Goal: Task Accomplishment & Management: Use online tool/utility

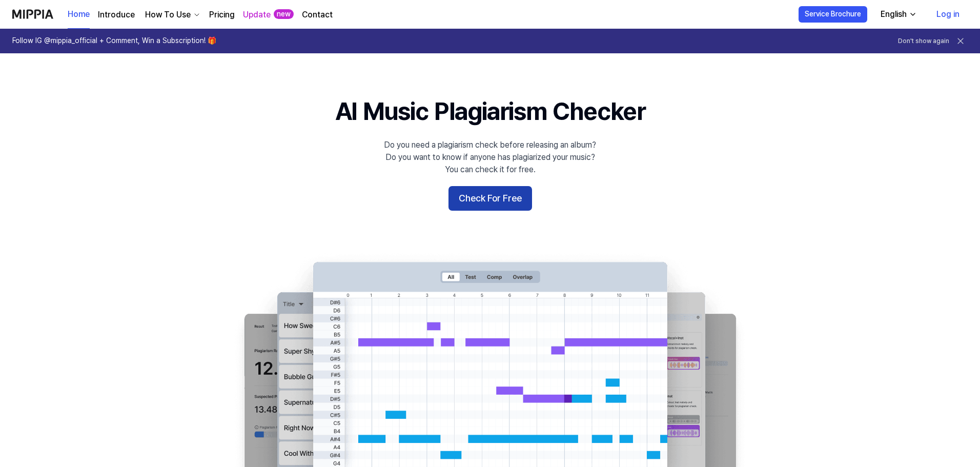
click at [504, 193] on button "Check For Free" at bounding box center [491, 198] width 84 height 25
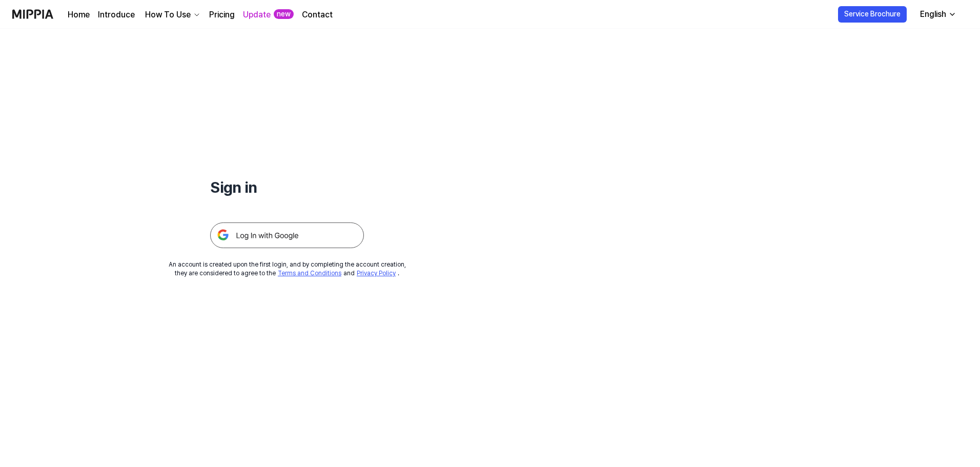
click at [289, 232] on img at bounding box center [287, 235] width 154 height 26
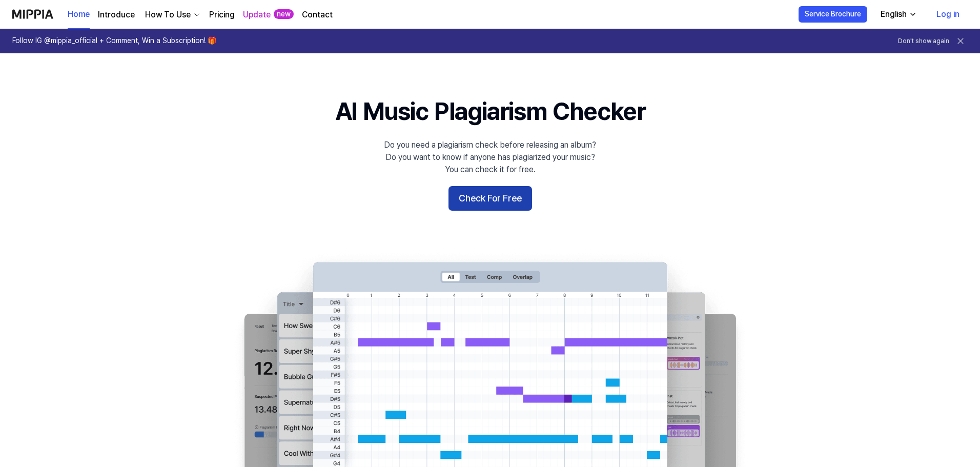
click at [479, 202] on button "Check For Free" at bounding box center [491, 198] width 84 height 25
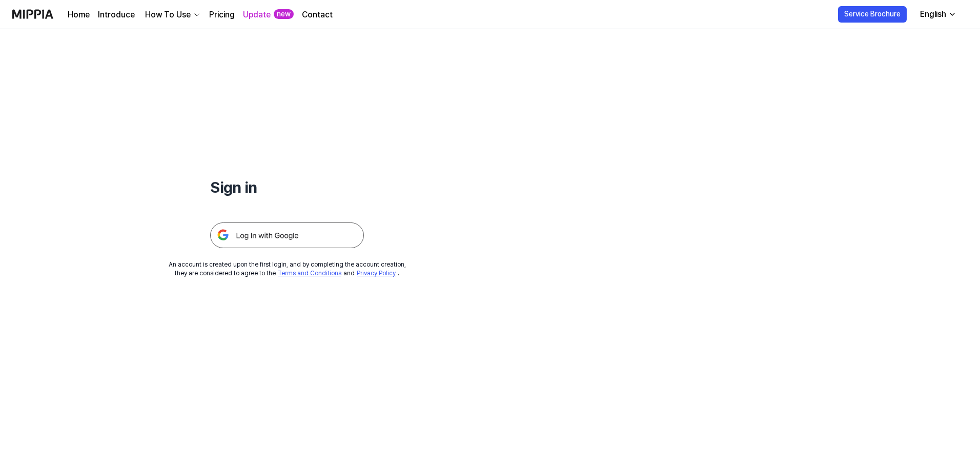
click at [262, 233] on img at bounding box center [287, 235] width 154 height 26
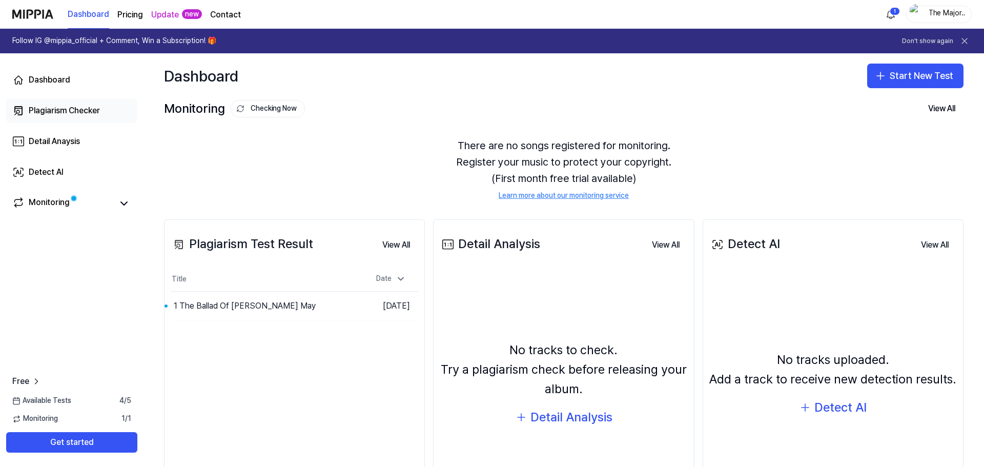
click at [71, 112] on div "Plagiarism Checker" at bounding box center [64, 111] width 71 height 12
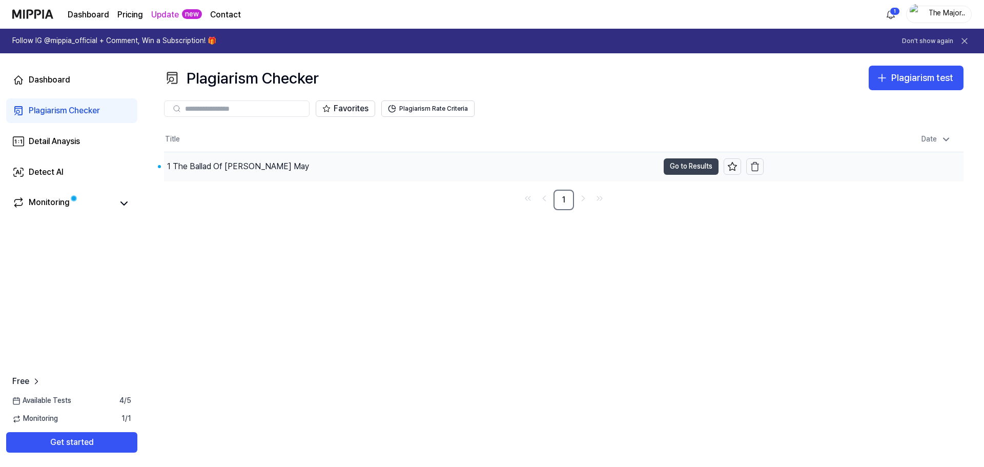
click at [698, 165] on button "Go to Results" at bounding box center [691, 166] width 55 height 16
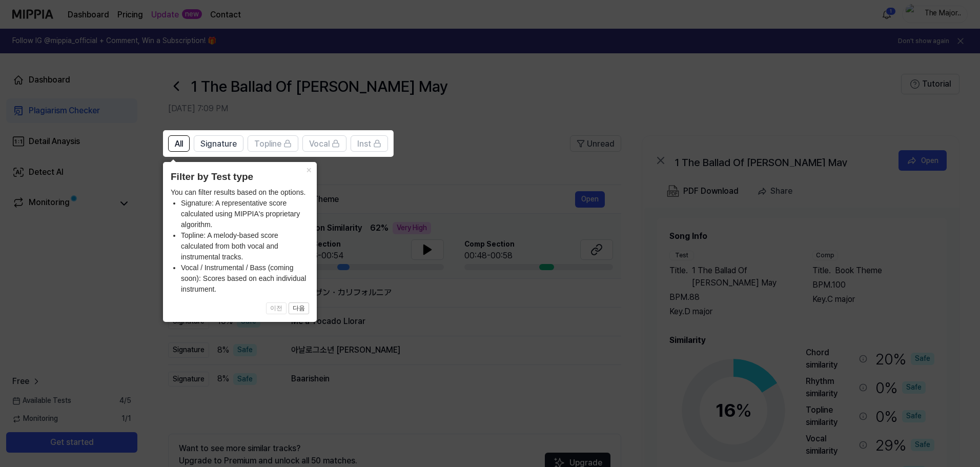
click at [501, 74] on icon at bounding box center [492, 233] width 984 height 467
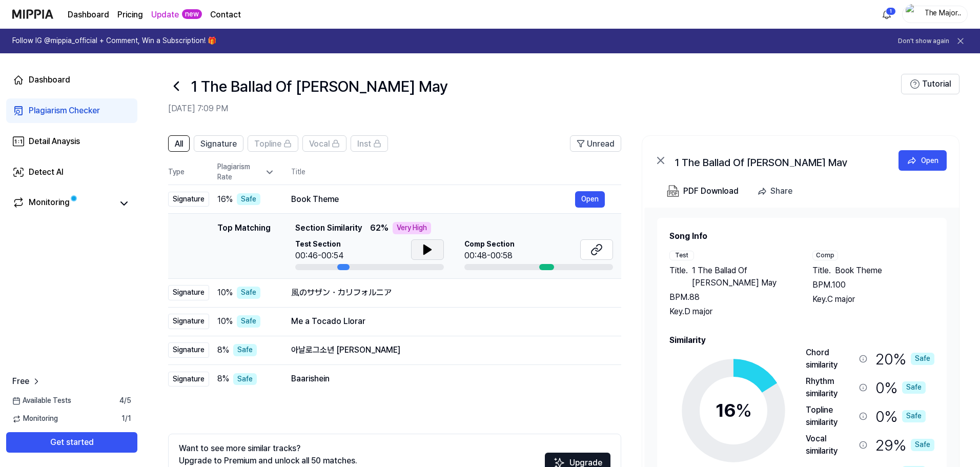
click at [428, 252] on icon at bounding box center [427, 249] width 7 height 9
click at [600, 249] on icon at bounding box center [596, 249] width 12 height 12
click at [579, 293] on button "Open" at bounding box center [590, 292] width 30 height 16
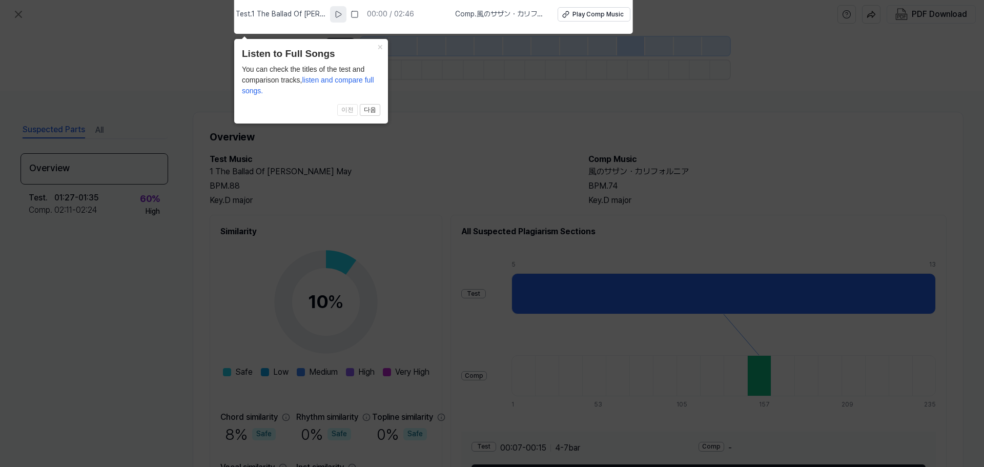
click at [339, 13] on icon at bounding box center [338, 14] width 8 height 8
click at [342, 12] on icon at bounding box center [339, 14] width 8 height 8
click at [581, 6] on div "Test . 1 The Ballad Of [PERSON_NAME] May 00:03 / 02:46 Comp . 風のサザン・カリフォルニア Pla…" at bounding box center [433, 14] width 394 height 29
click at [579, 11] on div "Play Comp Music" at bounding box center [598, 14] width 51 height 9
click at [660, 79] on icon at bounding box center [492, 231] width 984 height 472
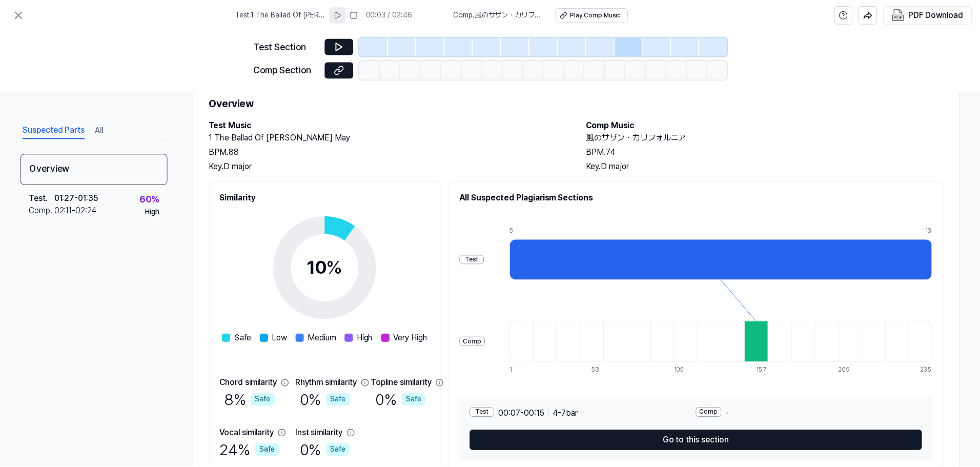
scroll to position [51, 0]
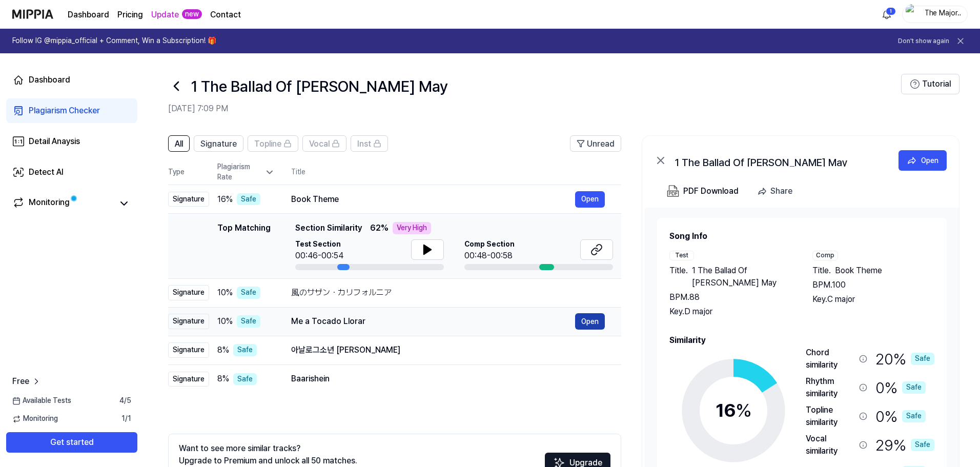
click at [595, 319] on button "Open" at bounding box center [590, 321] width 30 height 16
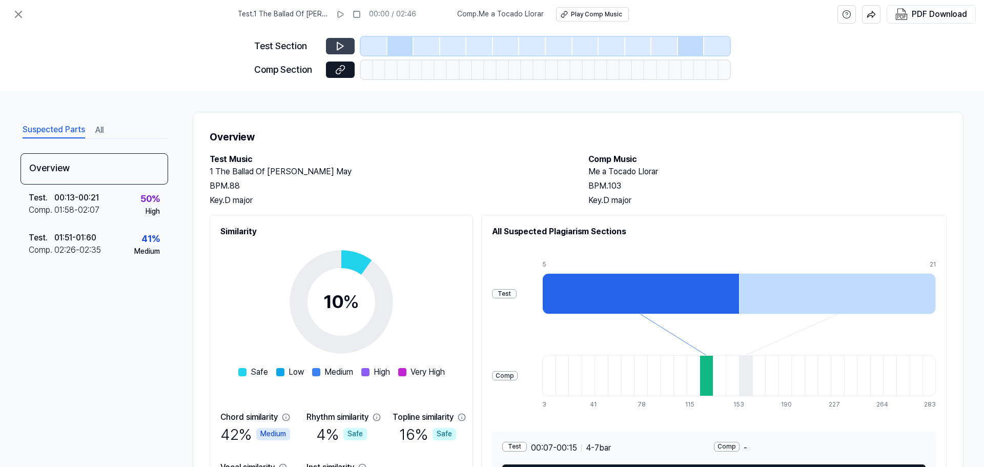
click at [339, 47] on icon at bounding box center [340, 46] width 10 height 10
click at [337, 43] on icon at bounding box center [340, 46] width 10 height 10
click at [340, 44] on icon at bounding box center [340, 47] width 6 height 8
click at [338, 70] on icon at bounding box center [340, 70] width 10 height 10
click at [335, 45] on icon at bounding box center [340, 46] width 10 height 10
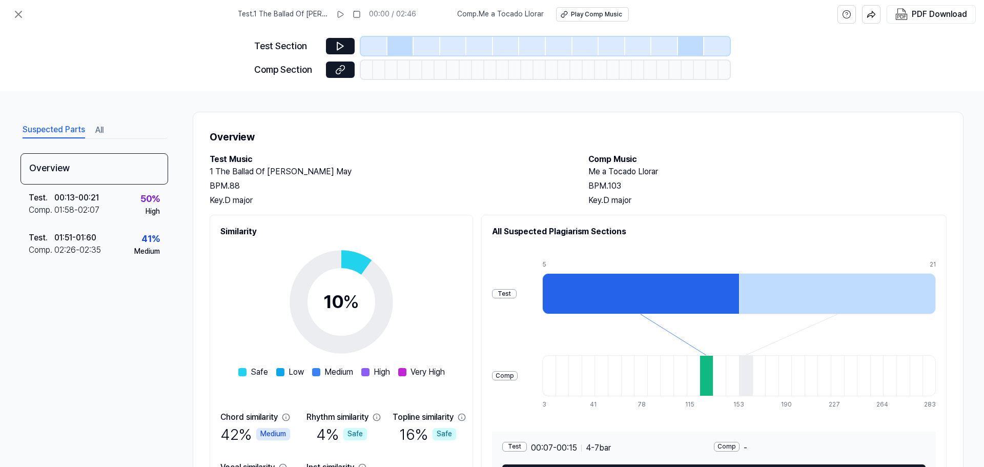
click at [399, 44] on div at bounding box center [401, 46] width 27 height 18
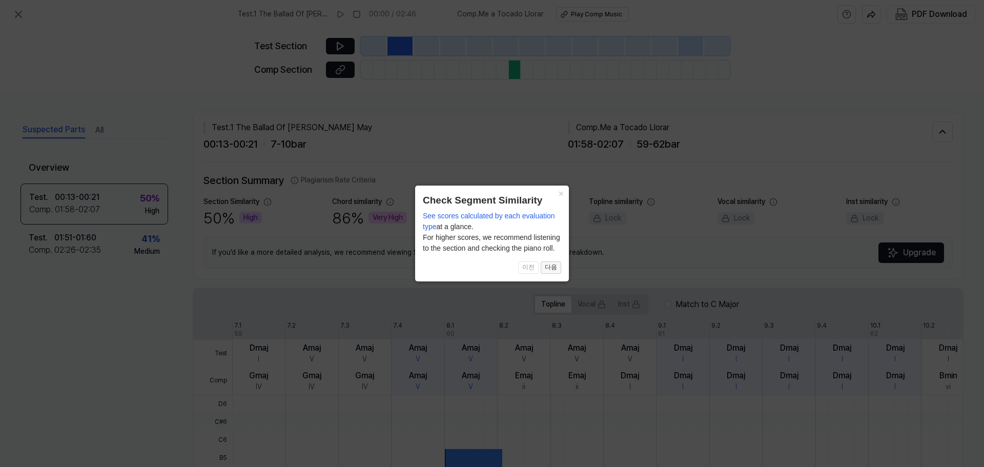
click at [552, 266] on button "다음" at bounding box center [551, 267] width 21 height 12
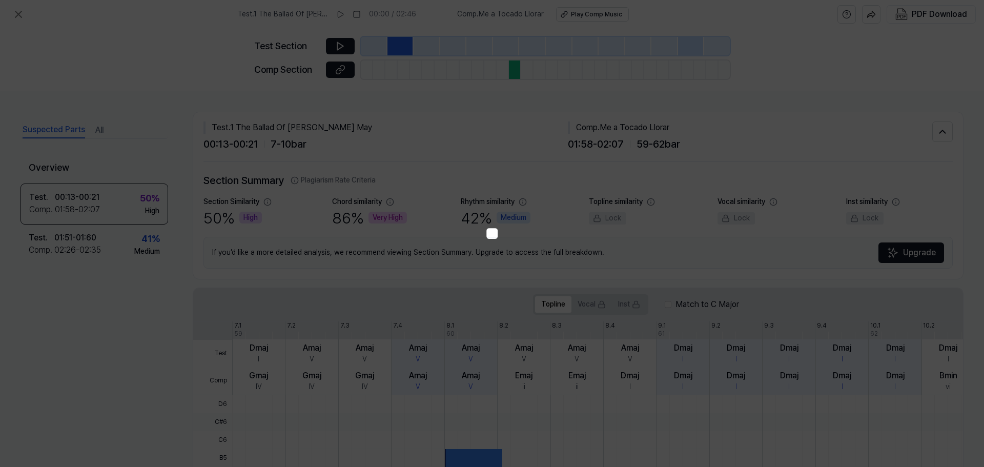
scroll to position [206, 0]
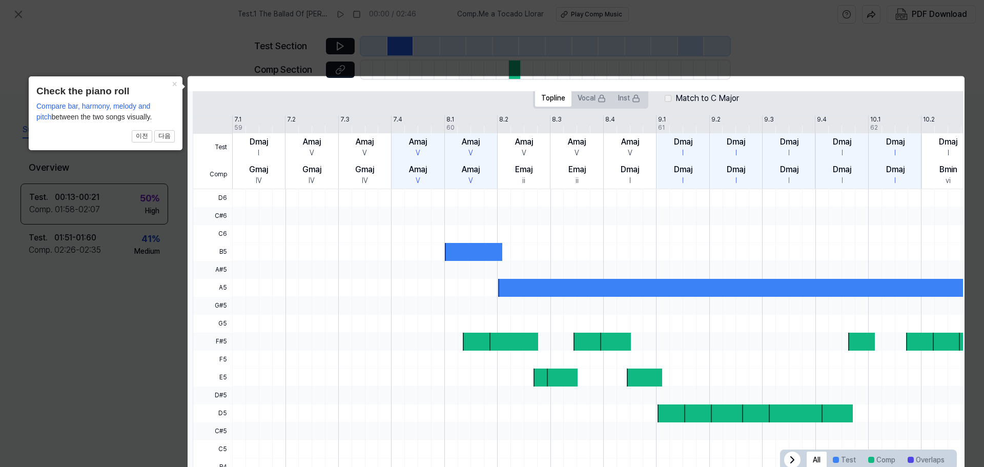
click at [787, 459] on icon at bounding box center [792, 460] width 12 height 12
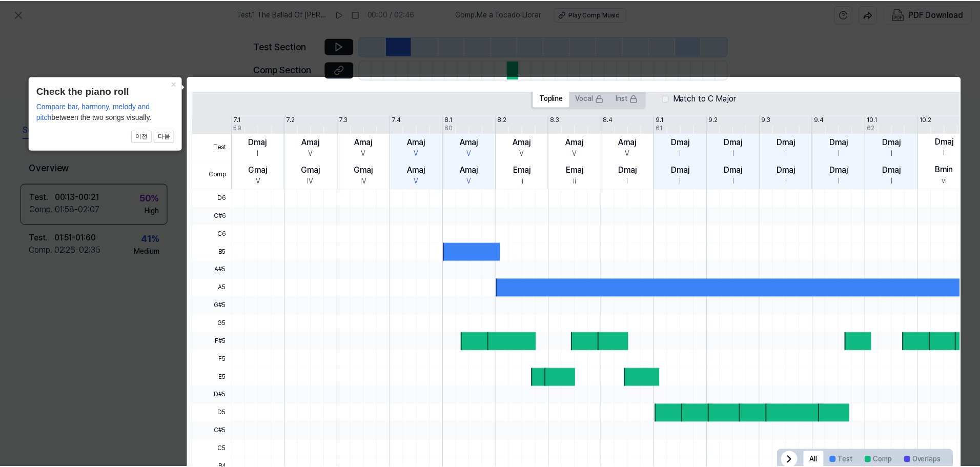
scroll to position [0, 1]
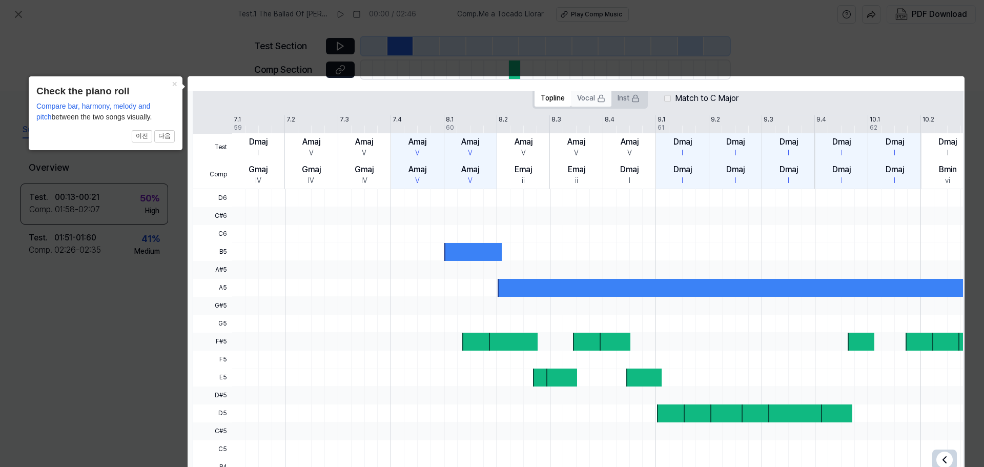
click at [591, 94] on button "Vocal" at bounding box center [591, 98] width 40 height 16
click at [549, 95] on button "Topline" at bounding box center [553, 98] width 36 height 16
click at [172, 138] on button "다음" at bounding box center [164, 136] width 21 height 12
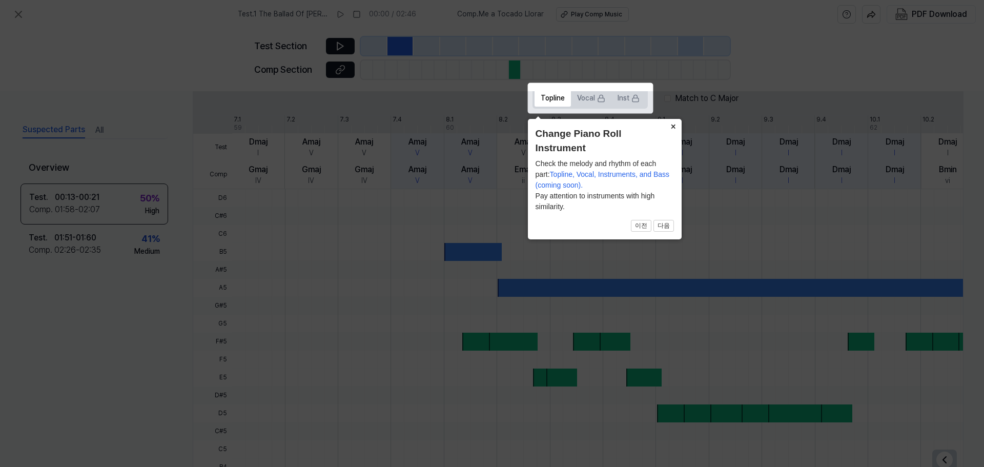
click at [670, 126] on button "×" at bounding box center [673, 126] width 16 height 14
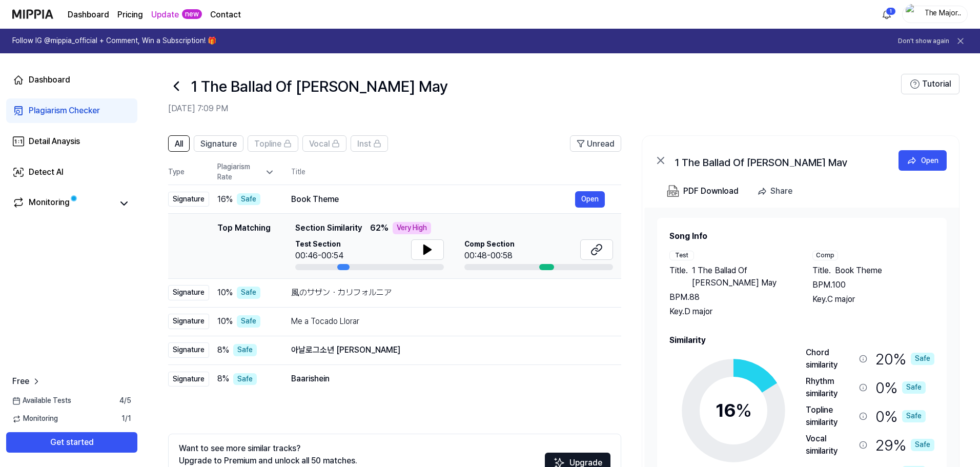
click at [86, 106] on div "Plagiarism Checker" at bounding box center [64, 111] width 71 height 12
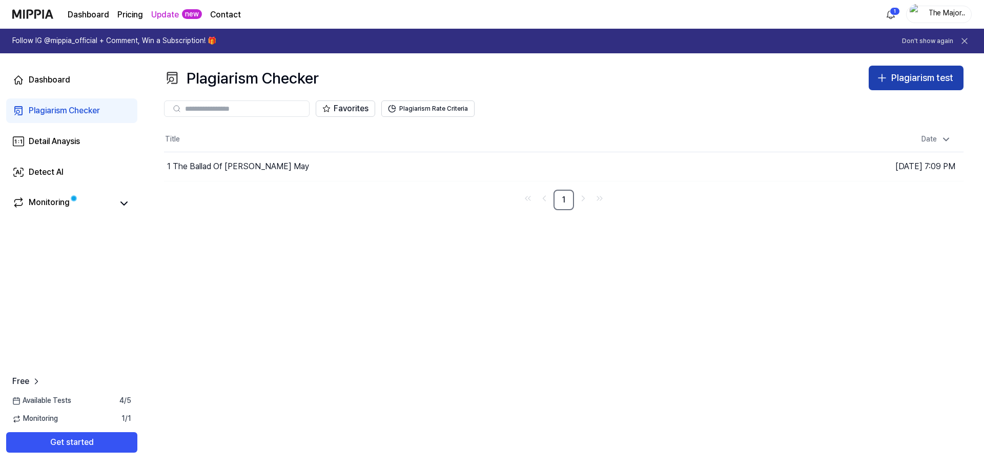
click at [880, 85] on button "Plagiarism test" at bounding box center [916, 78] width 95 height 25
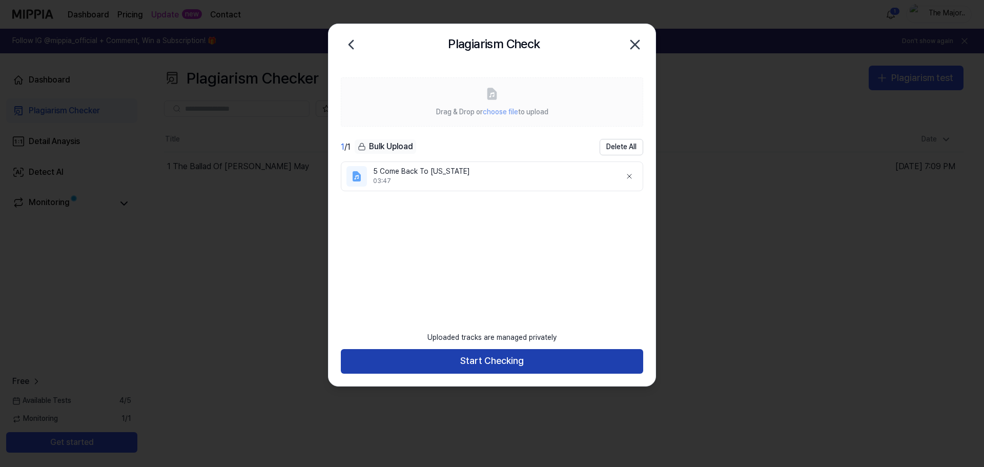
click at [500, 359] on button "Start Checking" at bounding box center [492, 361] width 302 height 25
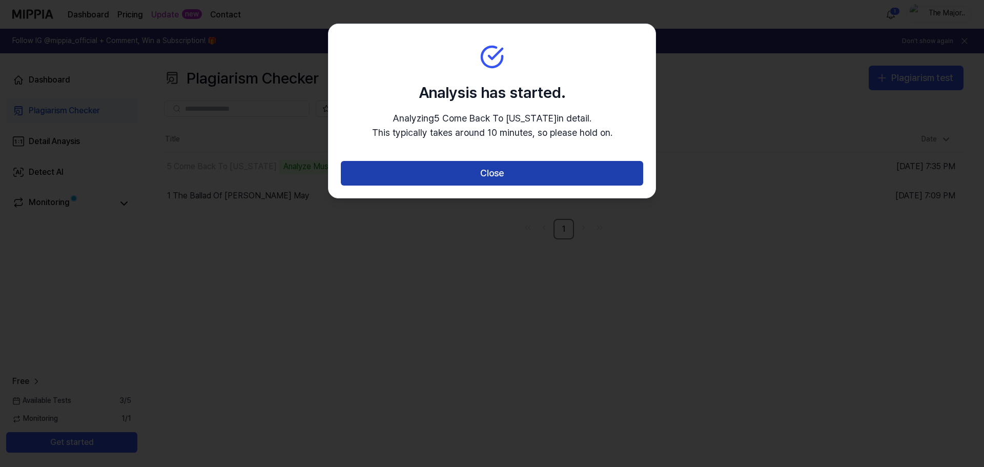
click at [481, 179] on button "Close" at bounding box center [492, 173] width 302 height 25
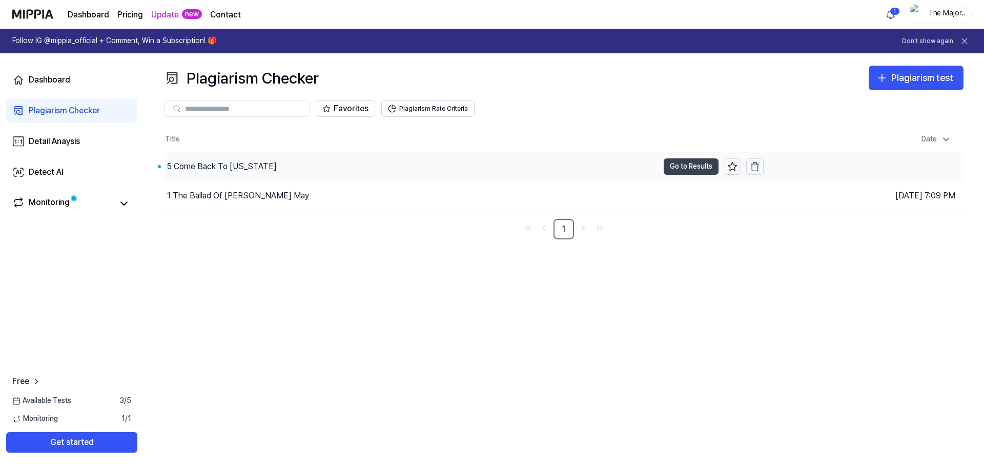
click at [671, 164] on button "Go to Results" at bounding box center [691, 166] width 55 height 16
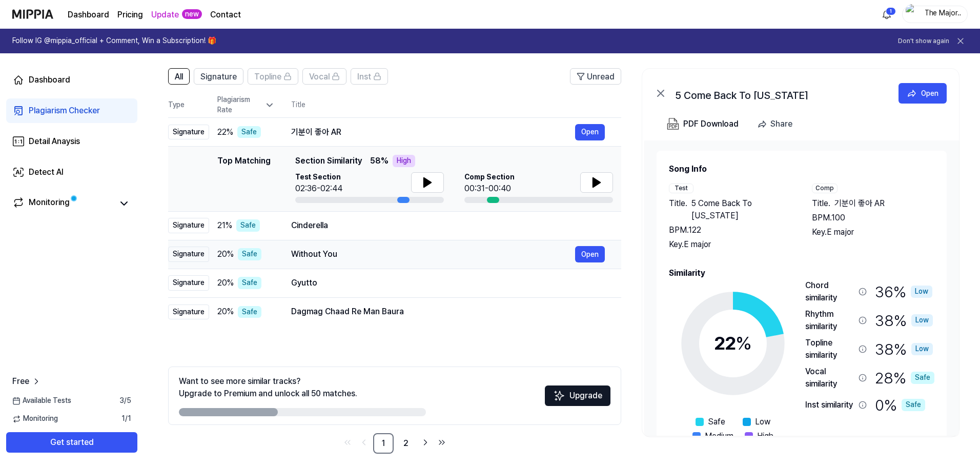
scroll to position [74, 0]
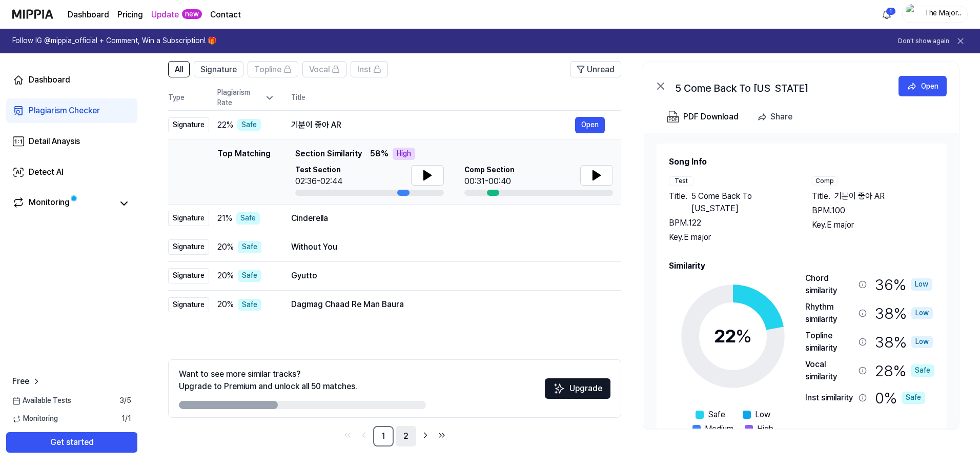
click at [404, 432] on link "2" at bounding box center [406, 436] width 21 height 21
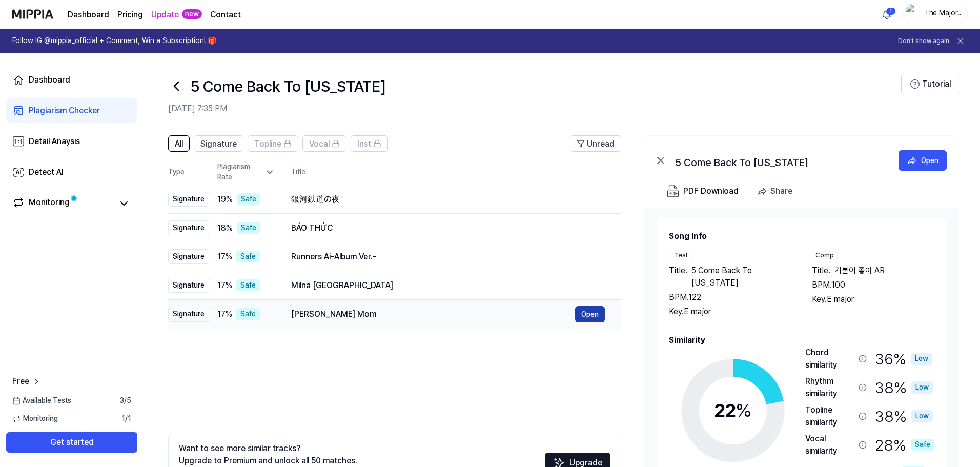
click at [582, 313] on button "Open" at bounding box center [590, 314] width 30 height 16
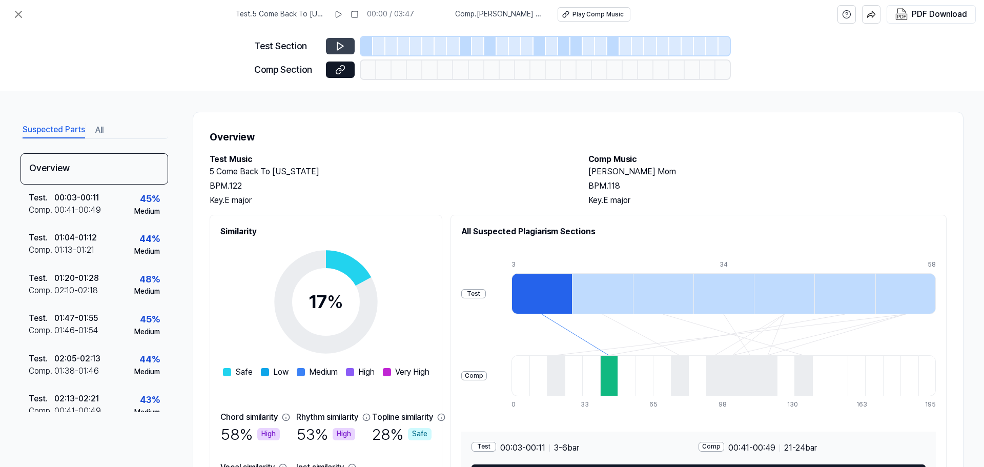
click at [336, 46] on icon at bounding box center [340, 46] width 10 height 10
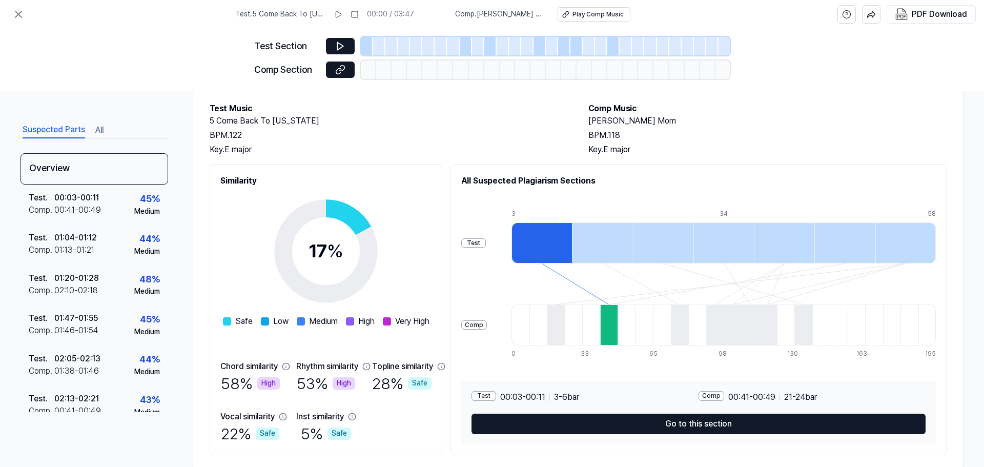
scroll to position [51, 0]
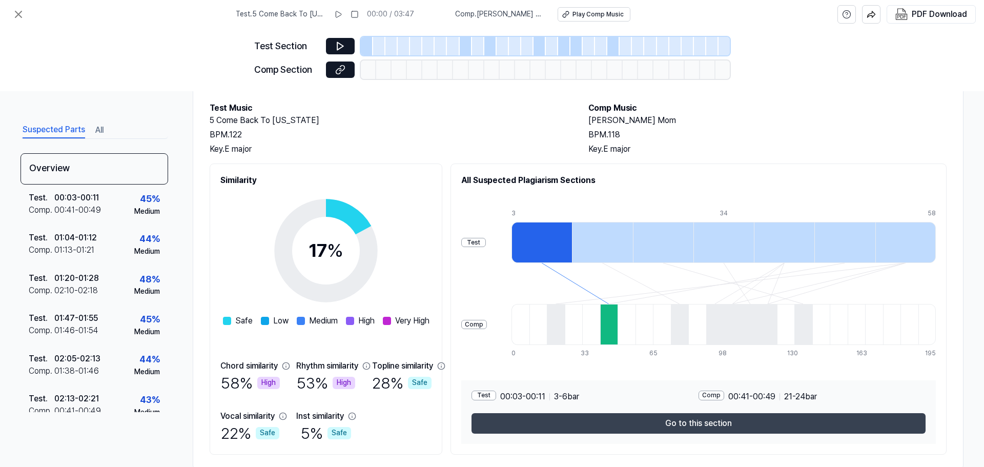
click at [670, 421] on button "Go to this section" at bounding box center [699, 423] width 454 height 21
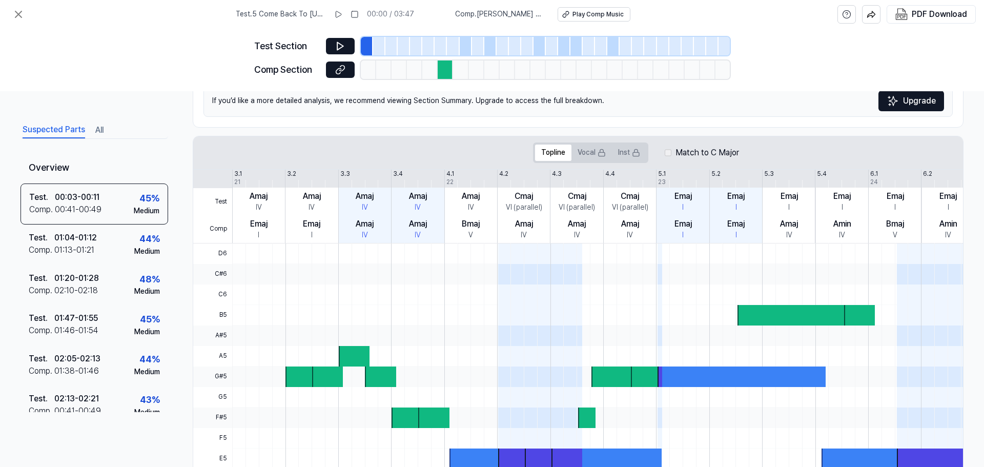
scroll to position [154, 0]
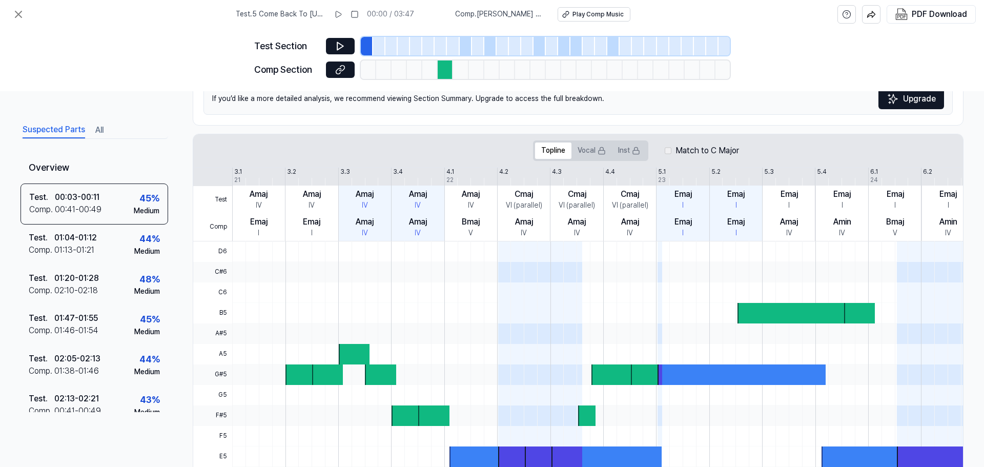
click at [760, 312] on div at bounding box center [793, 313] width 111 height 21
click at [744, 316] on div at bounding box center [793, 313] width 111 height 21
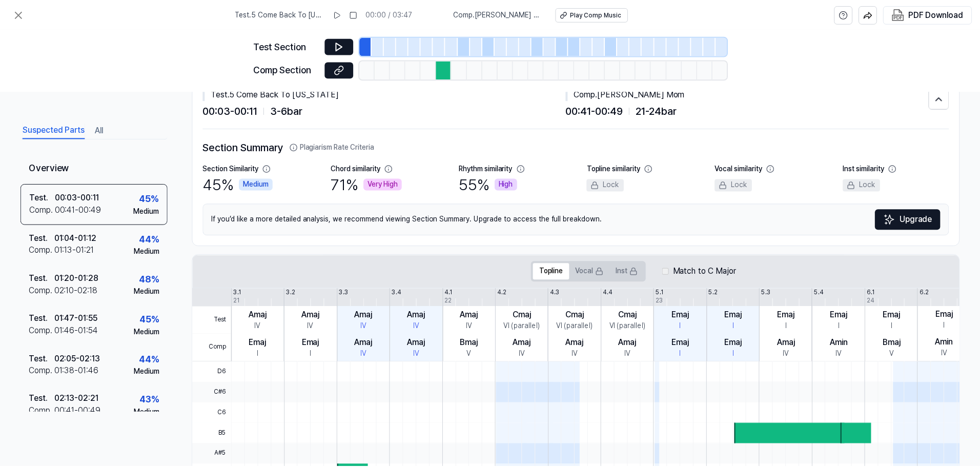
scroll to position [51, 0]
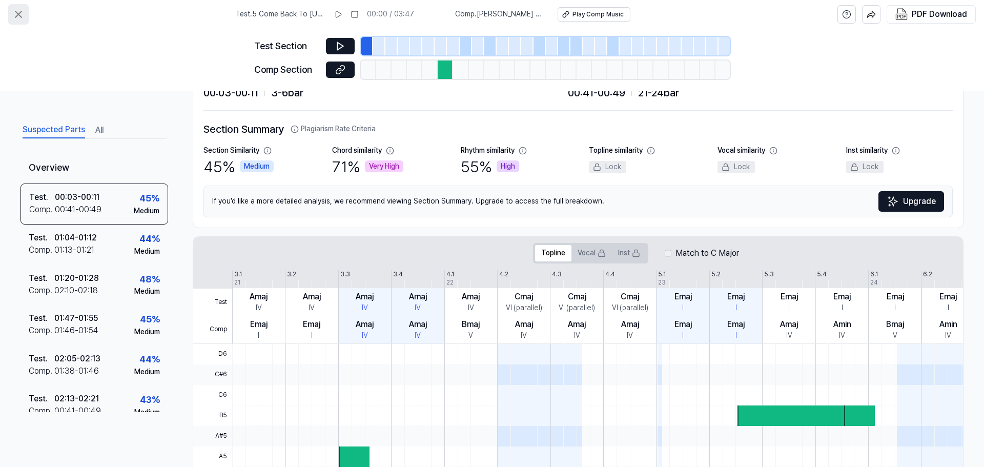
click at [20, 16] on icon at bounding box center [18, 14] width 6 height 6
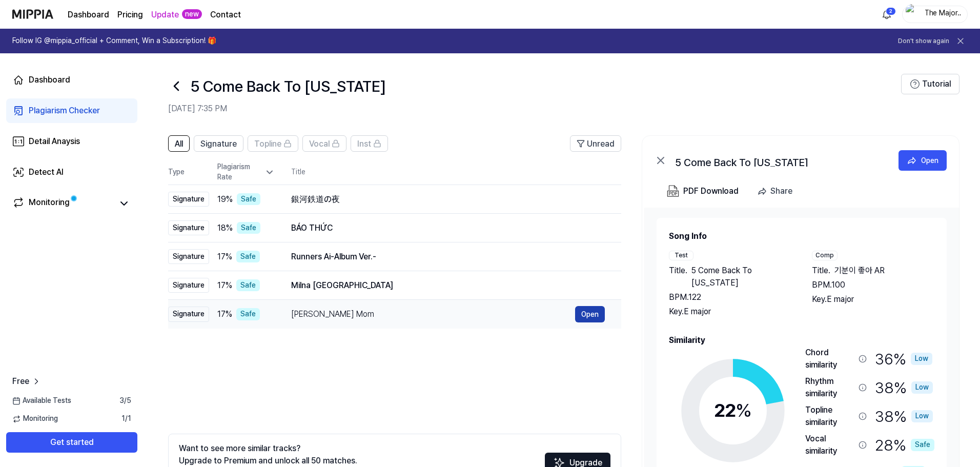
click at [581, 314] on button "Open" at bounding box center [590, 314] width 30 height 16
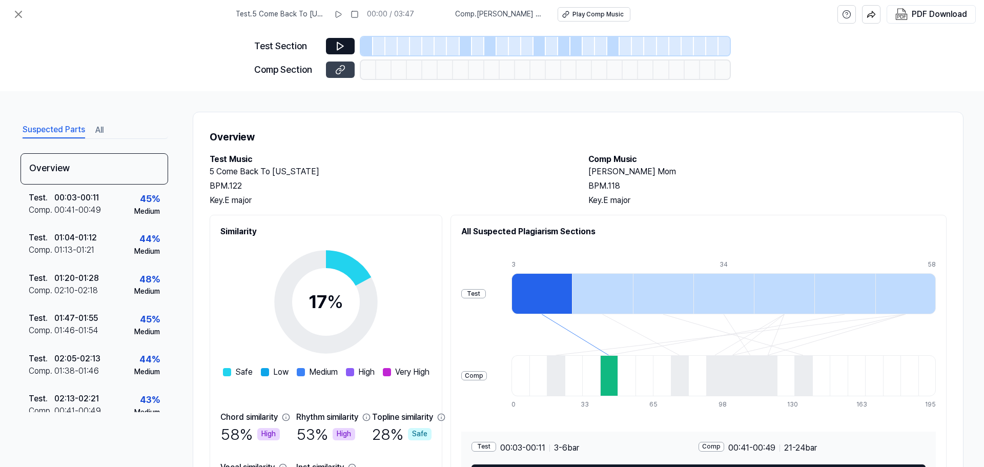
click at [344, 71] on icon at bounding box center [340, 70] width 10 height 10
click at [338, 42] on icon at bounding box center [340, 46] width 10 height 10
click at [572, 291] on div at bounding box center [542, 293] width 60 height 41
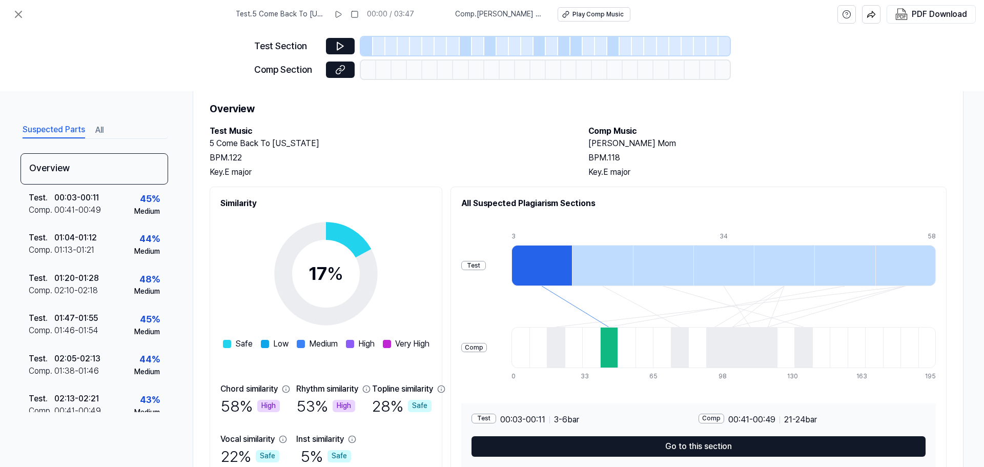
scroll to position [51, 0]
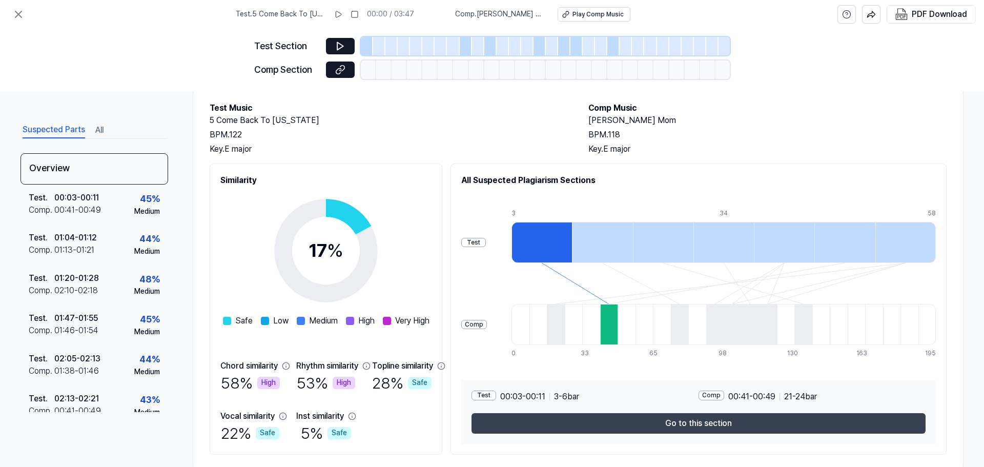
click at [671, 421] on button "Go to this section" at bounding box center [699, 423] width 454 height 21
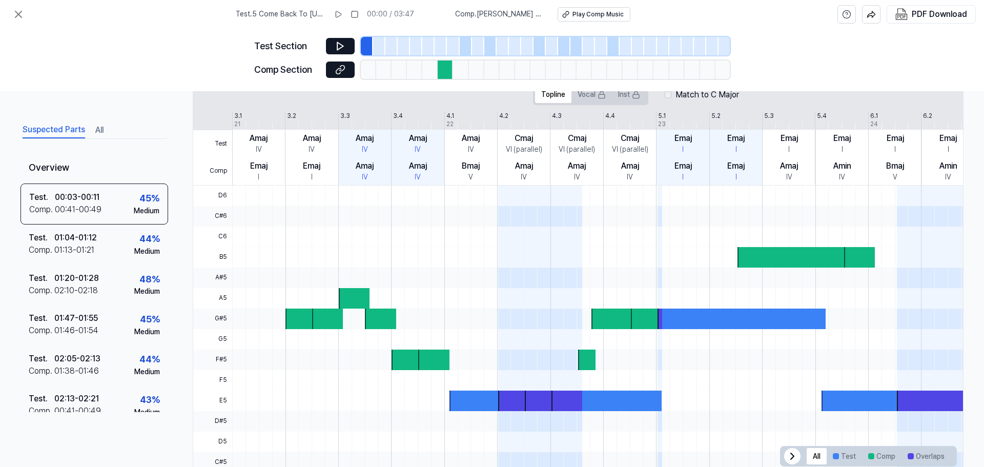
scroll to position [236, 0]
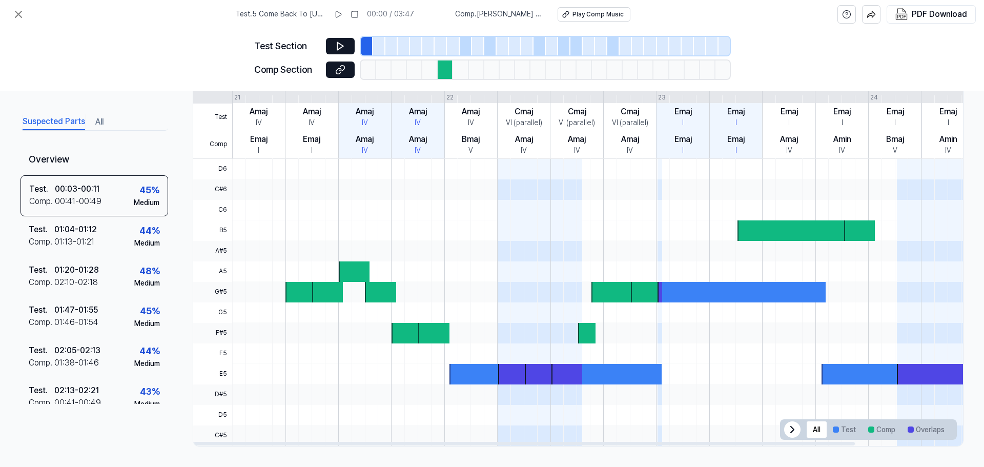
click at [660, 294] on div at bounding box center [660, 292] width 5 height 21
click at [16, 9] on icon at bounding box center [18, 14] width 12 height 12
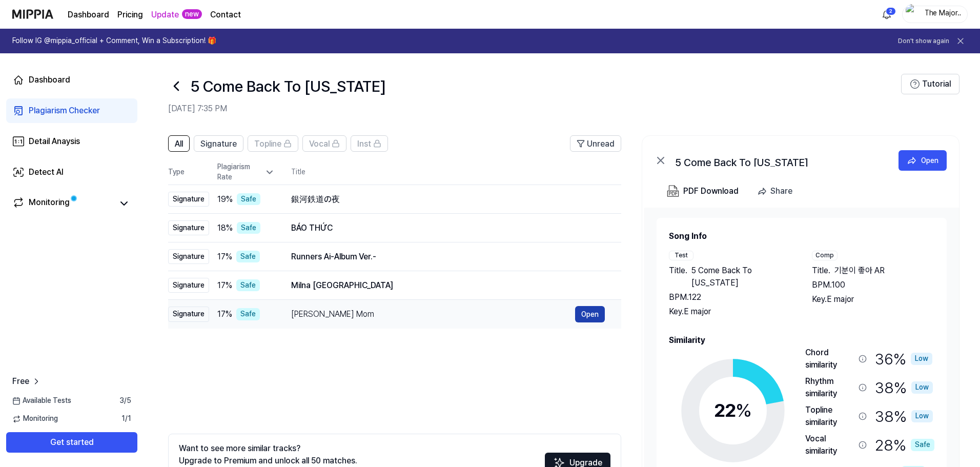
click at [590, 310] on button "Open" at bounding box center [590, 314] width 30 height 16
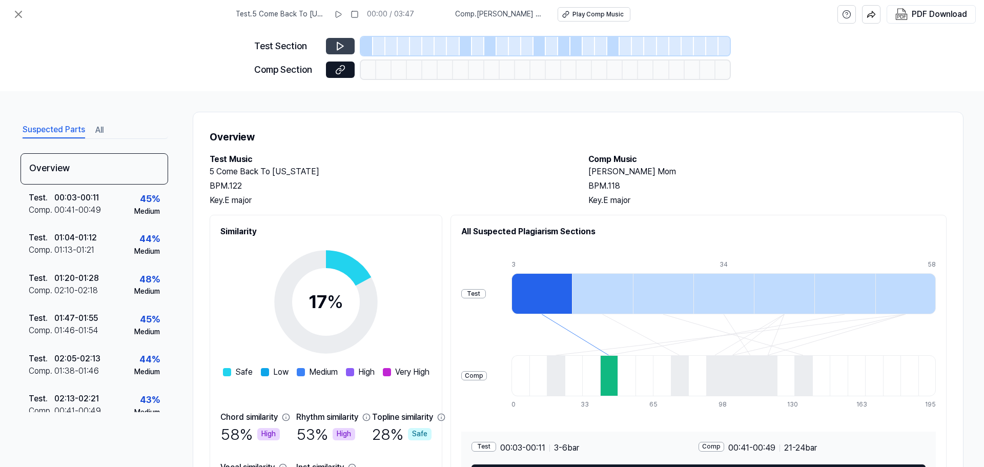
click at [340, 45] on icon at bounding box center [340, 47] width 6 height 8
click at [558, 14] on button "Play Comp Music" at bounding box center [594, 14] width 73 height 14
click at [342, 13] on icon at bounding box center [338, 14] width 8 height 8
click at [341, 17] on rect at bounding box center [340, 14] width 2 height 6
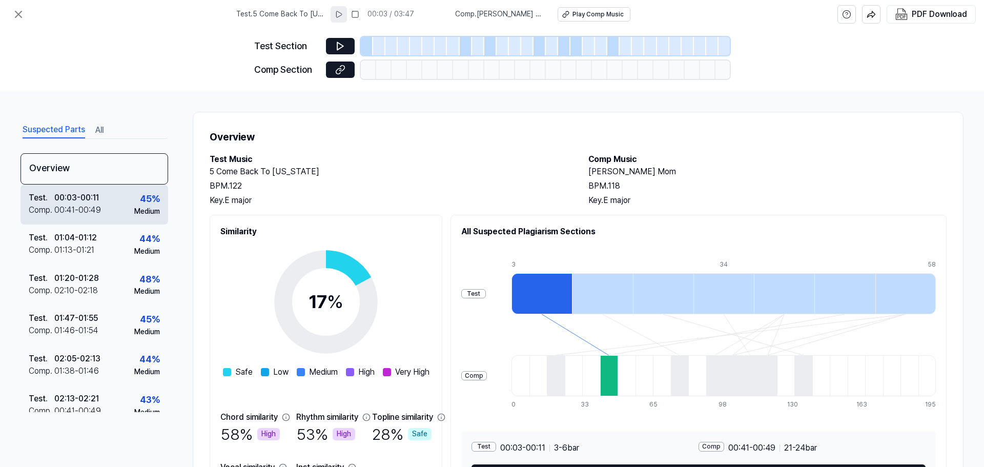
click at [84, 213] on div "00:41 - 00:49" at bounding box center [77, 210] width 47 height 12
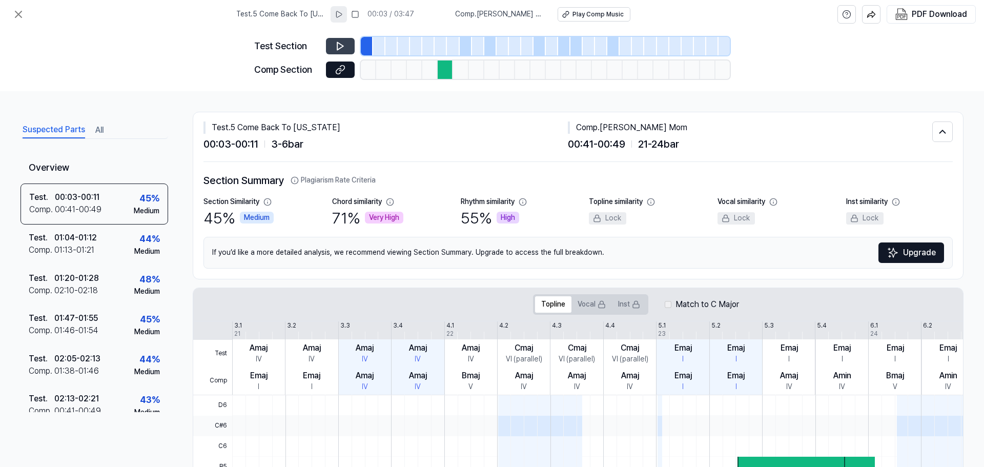
click at [338, 44] on icon at bounding box center [340, 47] width 6 height 8
click at [447, 71] on div at bounding box center [445, 69] width 15 height 18
click at [342, 69] on icon at bounding box center [340, 70] width 10 height 10
click at [337, 71] on icon at bounding box center [340, 70] width 10 height 10
click at [348, 44] on button at bounding box center [340, 46] width 29 height 16
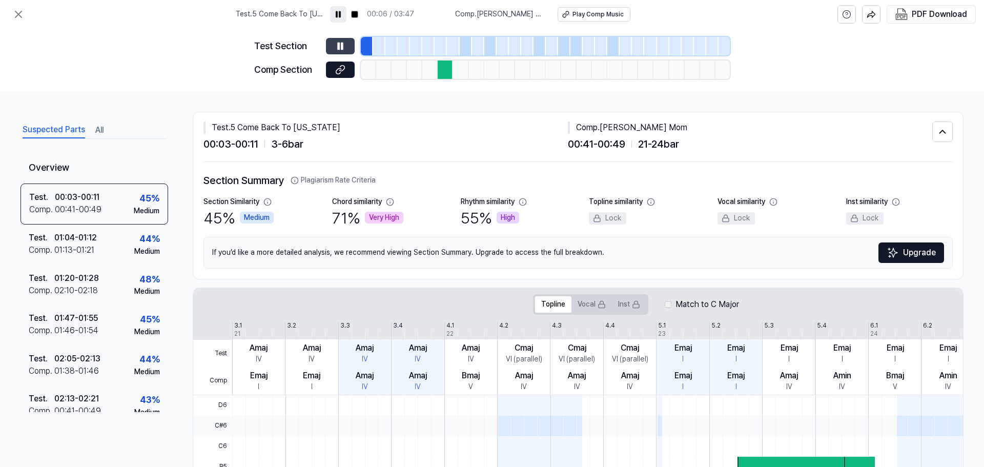
click at [340, 44] on icon at bounding box center [340, 46] width 10 height 10
click at [82, 250] on div "01:13 - 01:21" at bounding box center [74, 250] width 40 height 12
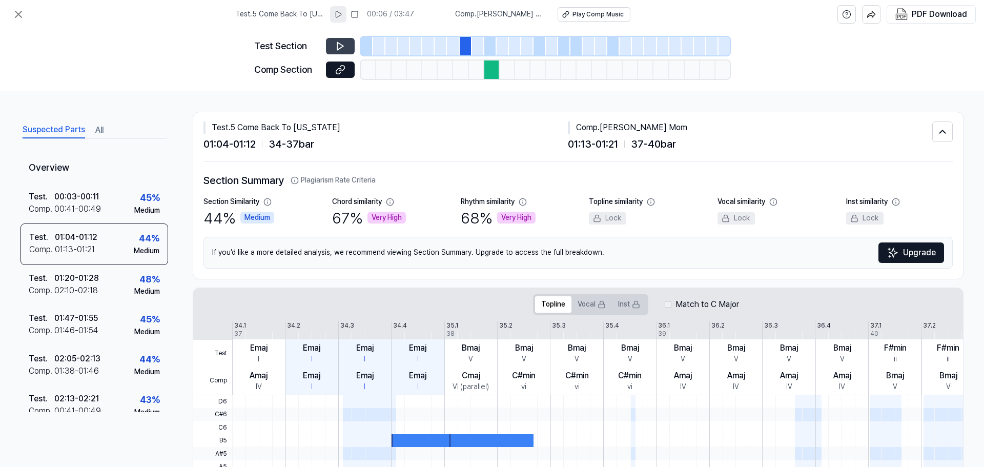
click at [338, 45] on icon at bounding box center [340, 46] width 10 height 10
click at [341, 46] on icon at bounding box center [340, 46] width 10 height 10
click at [341, 46] on icon at bounding box center [342, 46] width 2 height 7
click at [343, 65] on icon at bounding box center [340, 70] width 10 height 10
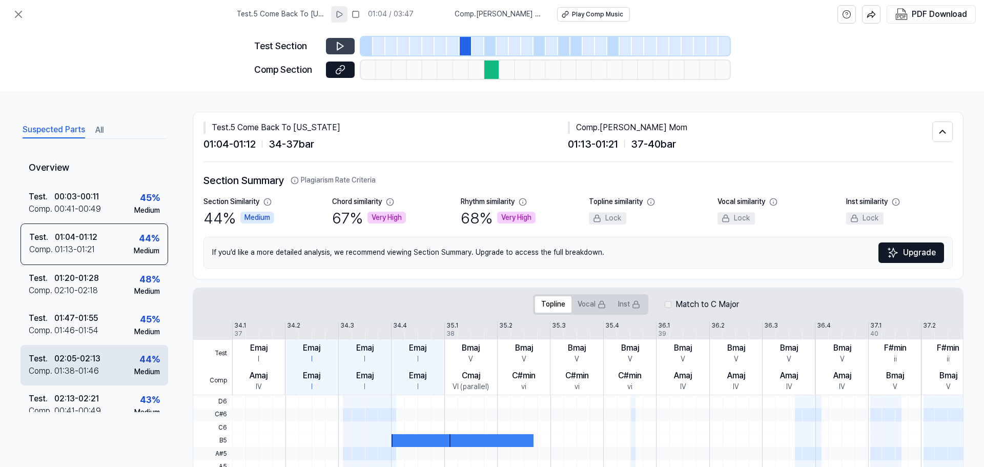
click at [94, 370] on div "01:38 - 01:46" at bounding box center [76, 371] width 45 height 12
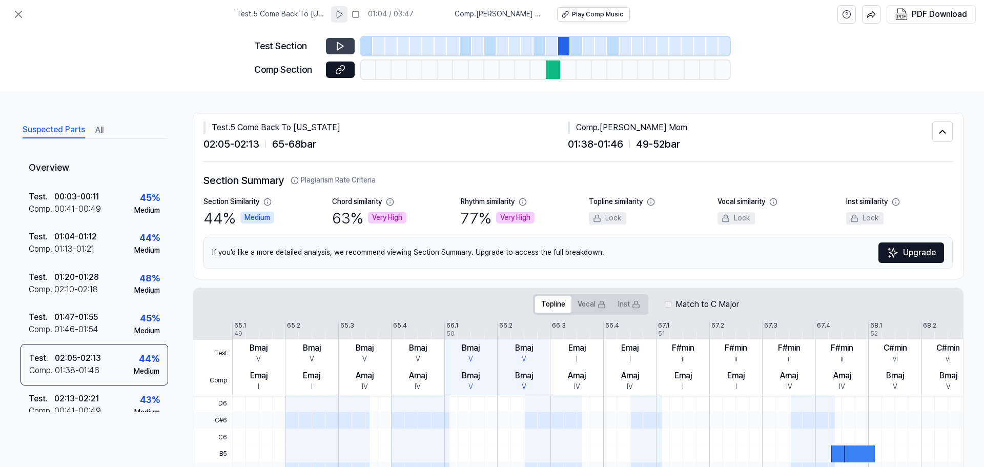
click at [337, 42] on icon at bounding box center [340, 46] width 10 height 10
click at [341, 42] on icon at bounding box center [340, 46] width 10 height 10
click at [341, 44] on icon at bounding box center [342, 46] width 2 height 7
click at [339, 68] on icon at bounding box center [338, 71] width 5 height 6
click at [101, 400] on div "Test . 02:13 - 02:21 Comp . 00:41 - 00:49 43 % Medium" at bounding box center [95, 405] width 148 height 40
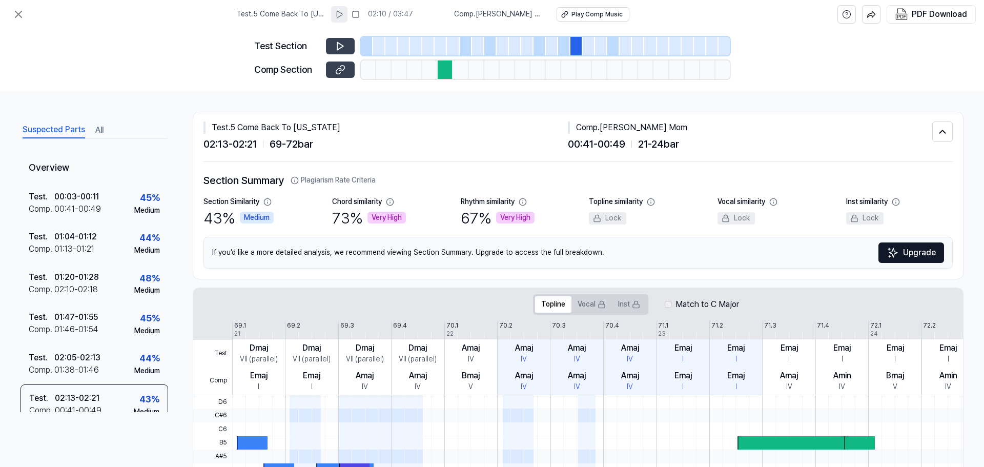
click at [346, 71] on button at bounding box center [340, 70] width 29 height 16
click at [337, 46] on icon at bounding box center [340, 47] width 6 height 8
click at [337, 46] on icon at bounding box center [340, 46] width 10 height 10
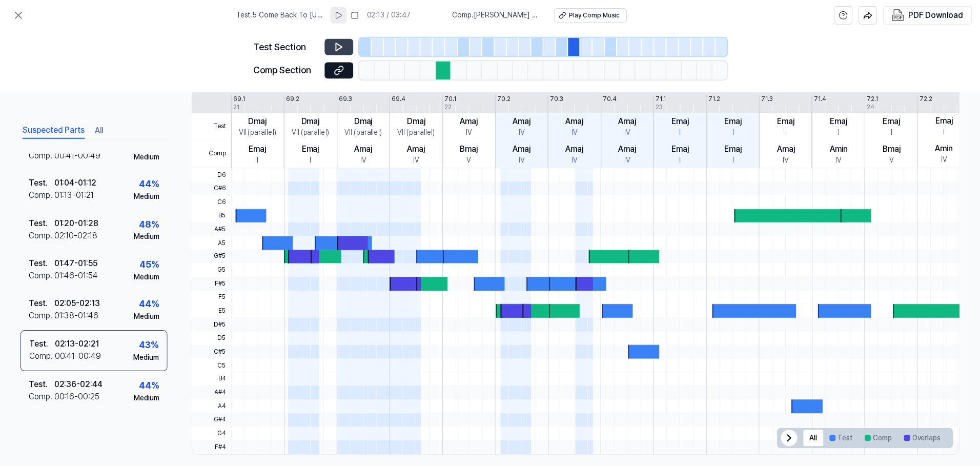
scroll to position [236, 0]
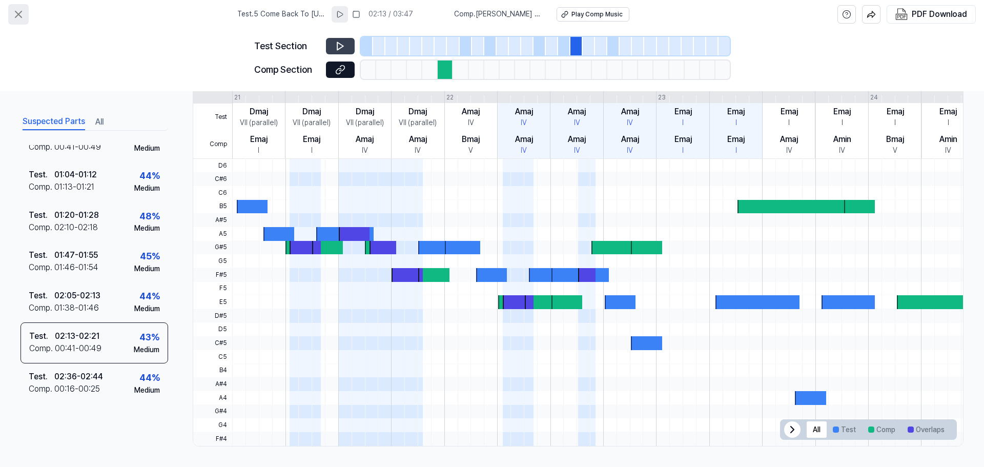
click at [17, 14] on icon at bounding box center [18, 14] width 12 height 12
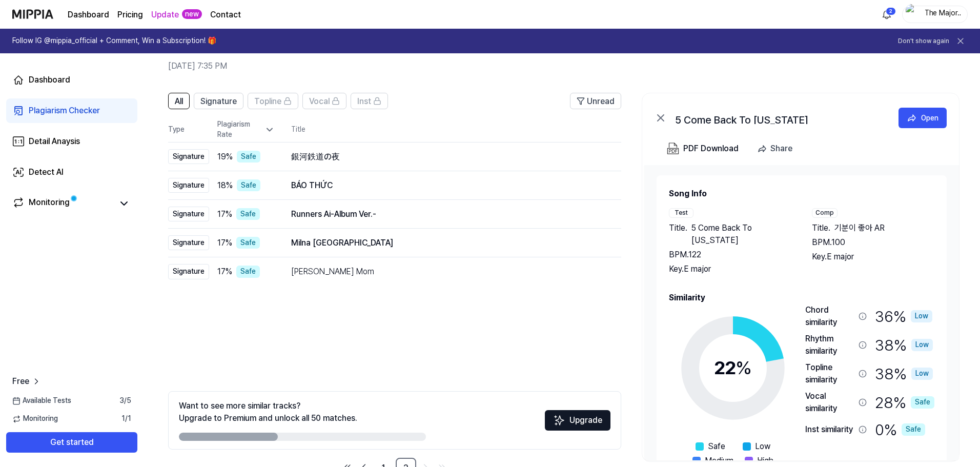
scroll to position [74, 0]
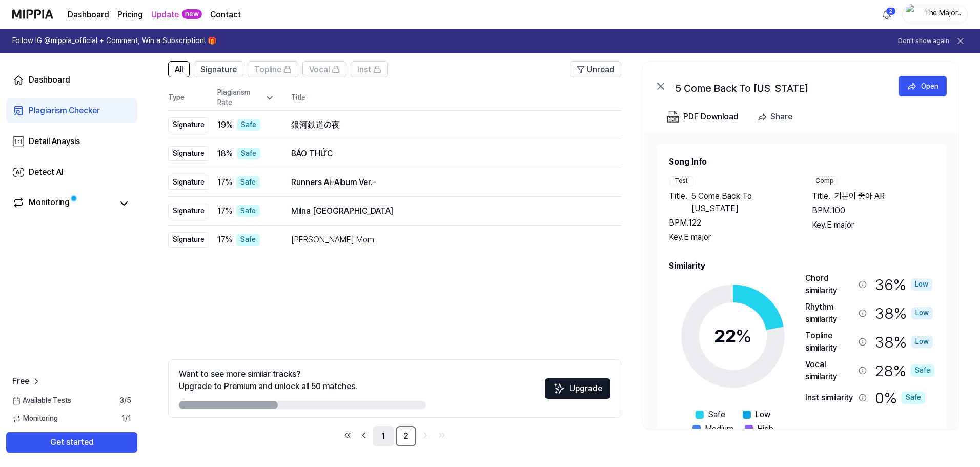
click at [381, 437] on link "1" at bounding box center [383, 436] width 21 height 21
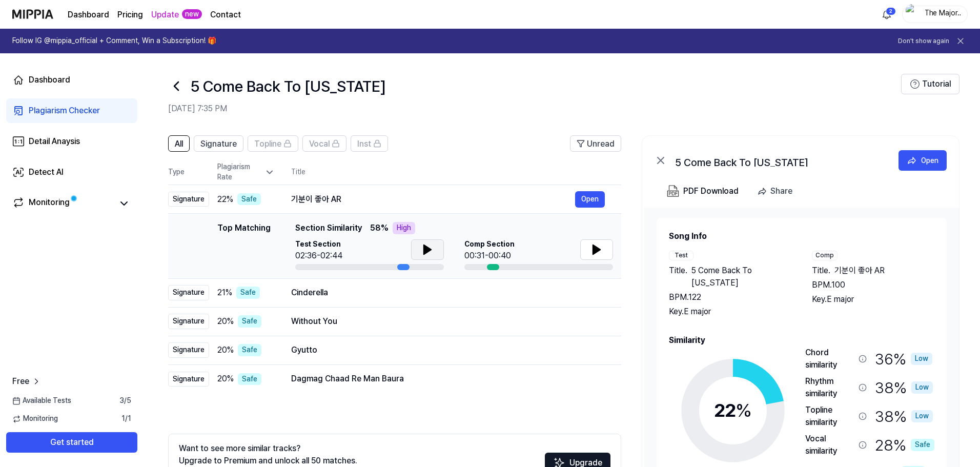
click at [426, 246] on icon at bounding box center [427, 249] width 12 height 12
click at [599, 247] on icon at bounding box center [596, 249] width 12 height 12
click at [598, 248] on icon at bounding box center [599, 250] width 2 height 8
click at [592, 296] on button "Open" at bounding box center [590, 292] width 30 height 16
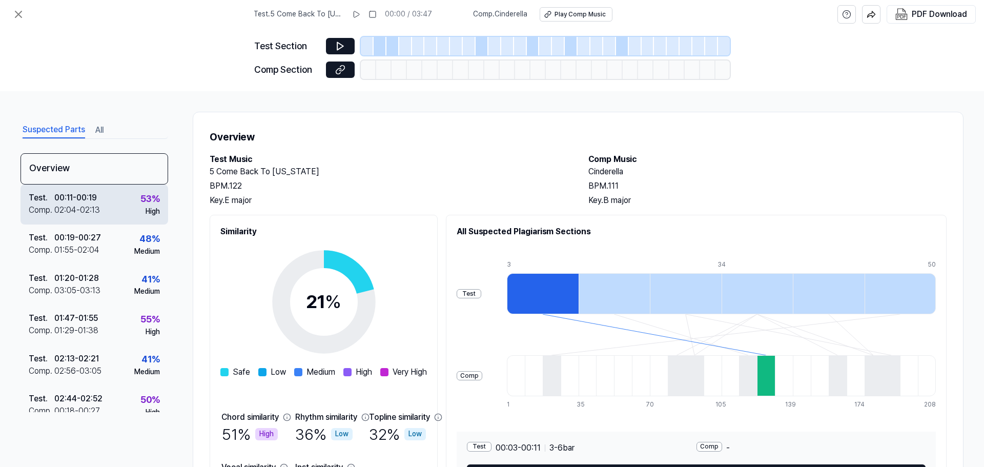
click at [72, 214] on div "02:04 - 02:13" at bounding box center [77, 210] width 46 height 12
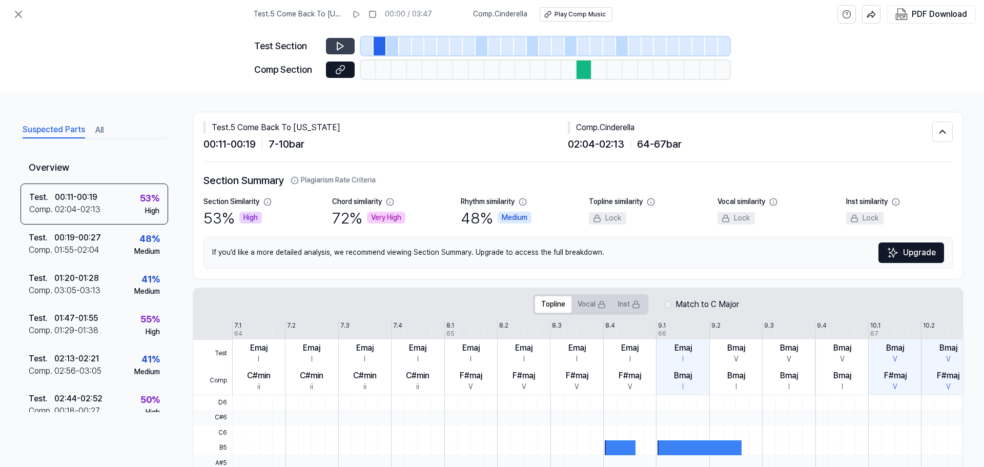
click at [337, 45] on icon at bounding box center [340, 46] width 10 height 10
click at [343, 69] on icon at bounding box center [340, 70] width 10 height 10
click at [14, 21] on button at bounding box center [18, 14] width 21 height 21
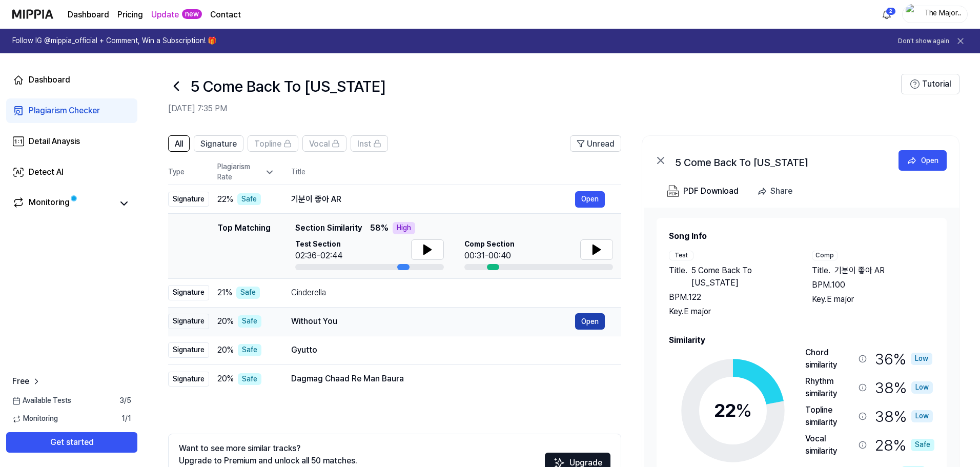
click at [589, 323] on button "Open" at bounding box center [590, 321] width 30 height 16
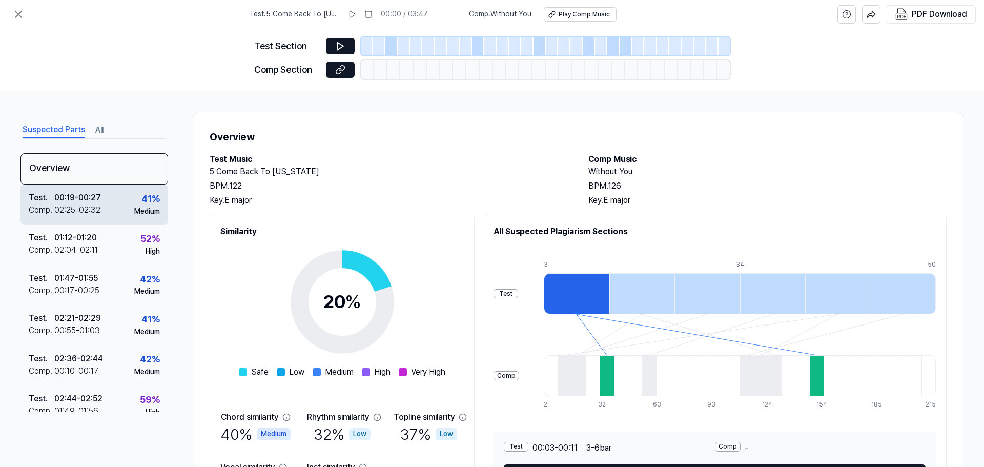
click at [115, 210] on div "Test . 00:19 - 00:27 Comp . 02:25 - 02:32 41 % Medium" at bounding box center [95, 205] width 148 height 40
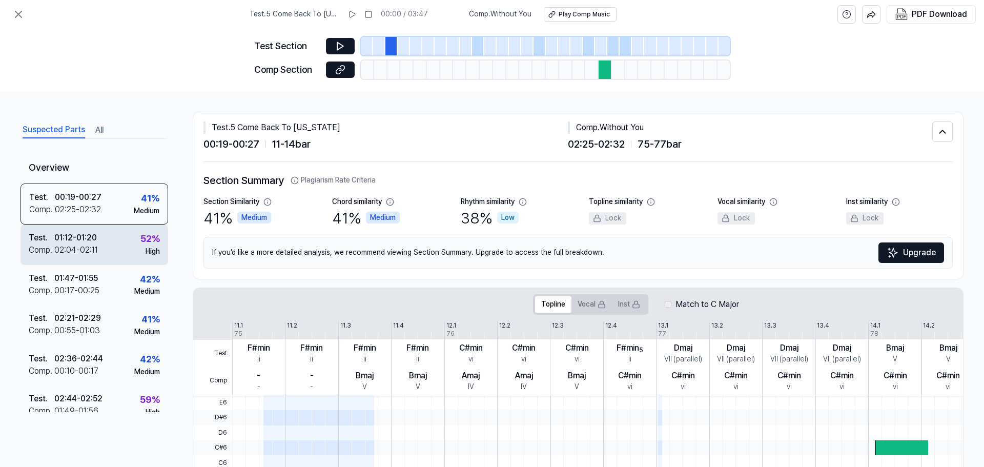
click at [100, 236] on div "Test . 01:12 - 01:20 Comp . 02:04 - 02:11 52 % High" at bounding box center [95, 245] width 148 height 40
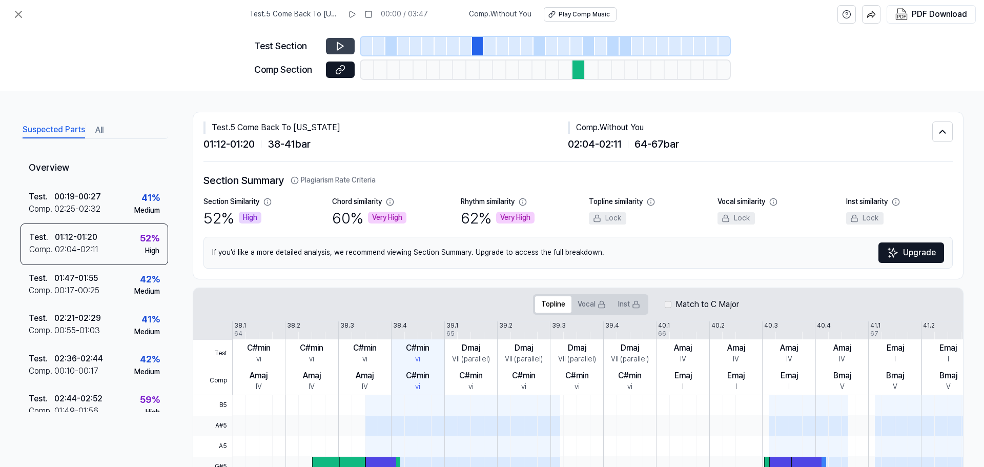
click at [335, 48] on icon at bounding box center [340, 46] width 10 height 10
click at [344, 65] on icon at bounding box center [340, 70] width 10 height 10
click at [341, 41] on icon at bounding box center [340, 46] width 10 height 10
click at [339, 44] on icon at bounding box center [339, 46] width 2 height 7
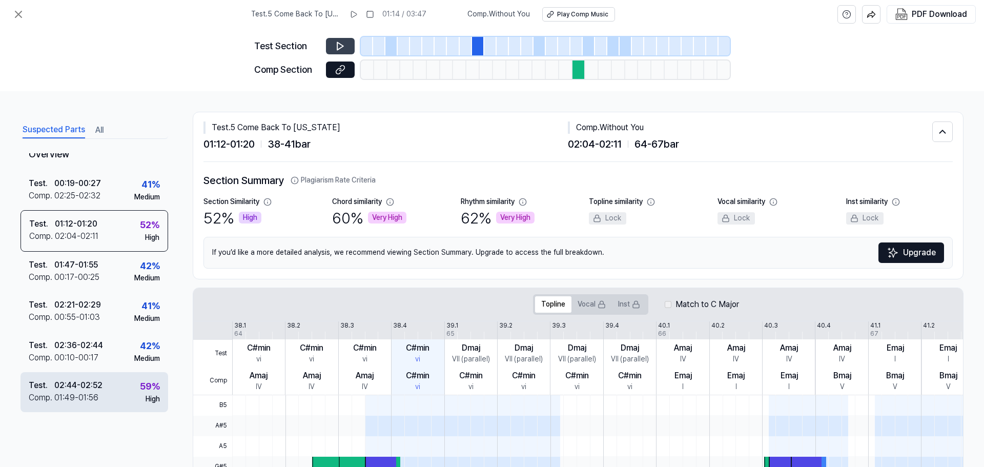
click at [94, 388] on div "02:44 - 02:52" at bounding box center [78, 385] width 48 height 12
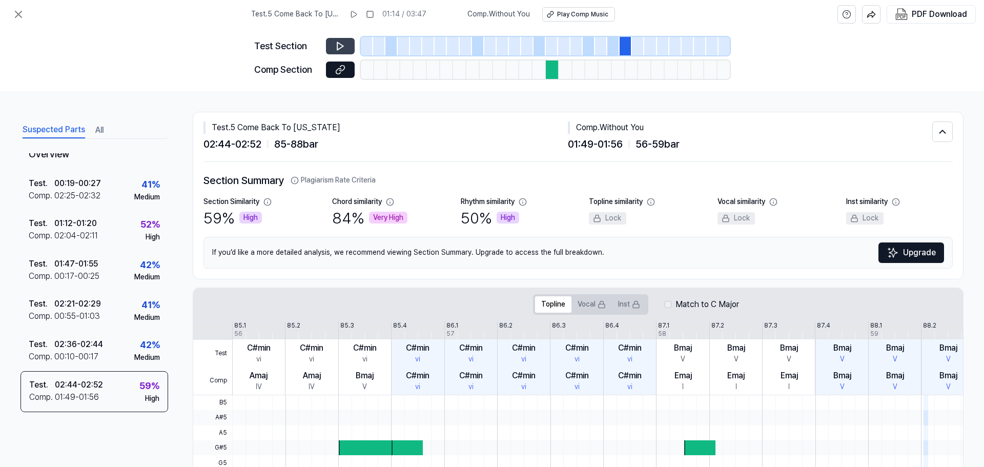
click at [340, 46] on icon at bounding box center [340, 46] width 10 height 10
click at [343, 69] on icon at bounding box center [340, 70] width 10 height 10
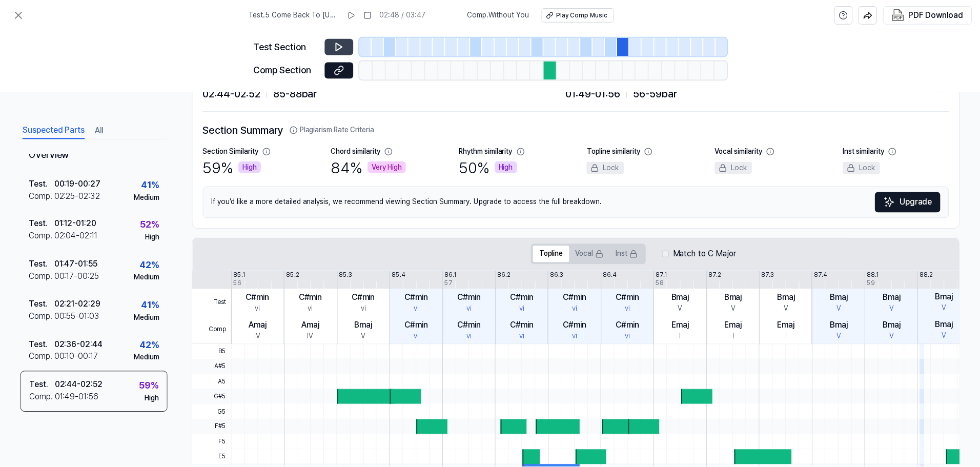
scroll to position [51, 0]
click at [20, 16] on icon at bounding box center [18, 14] width 6 height 6
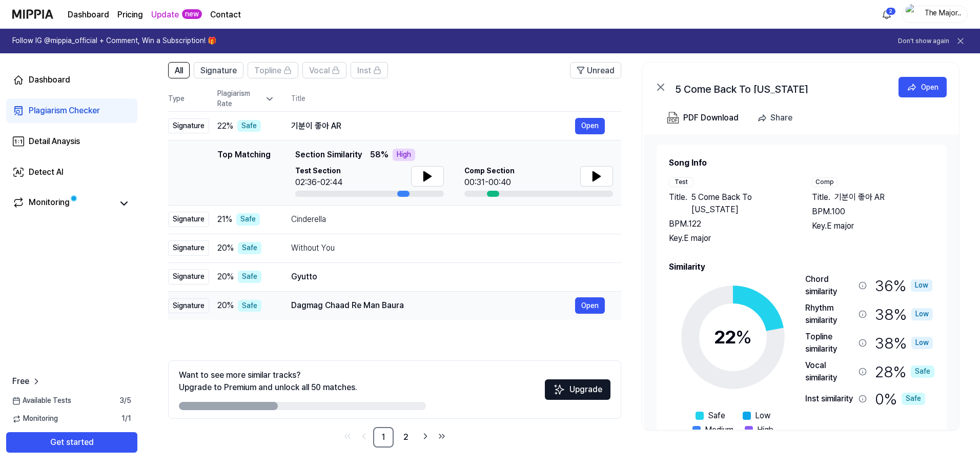
scroll to position [74, 0]
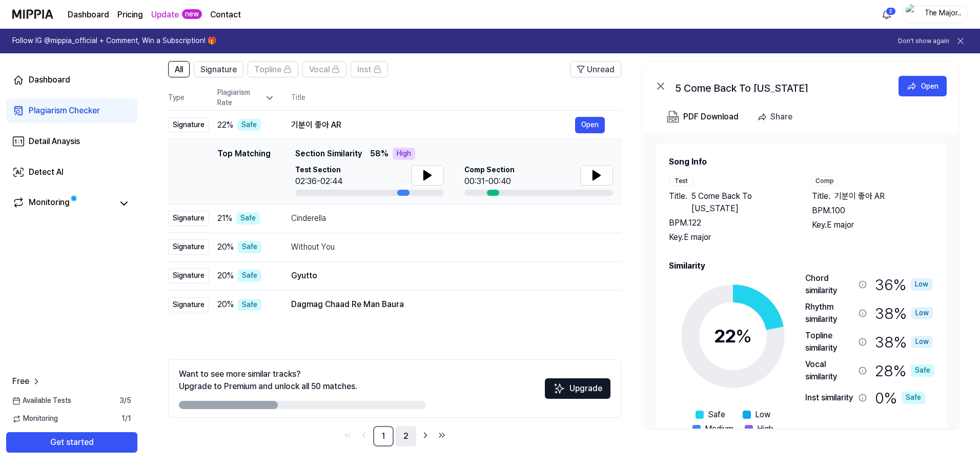
click at [406, 435] on link "2" at bounding box center [406, 436] width 21 height 21
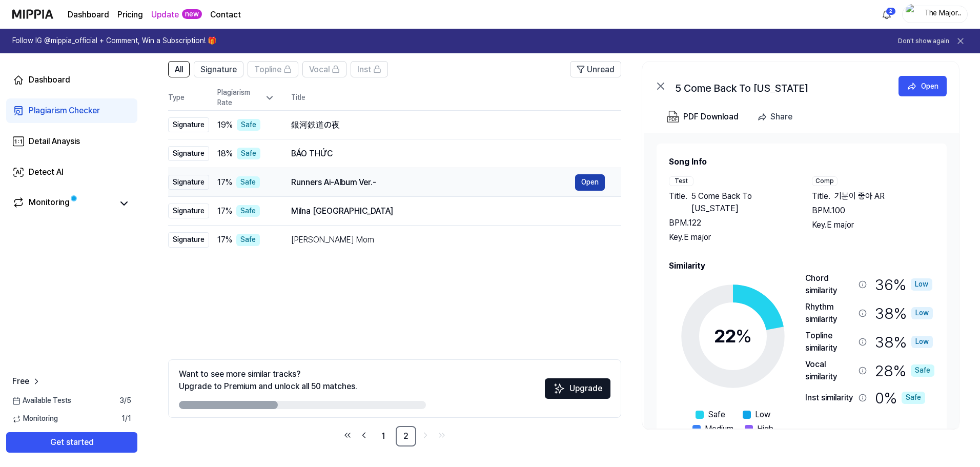
click at [582, 180] on button "Open" at bounding box center [590, 182] width 30 height 16
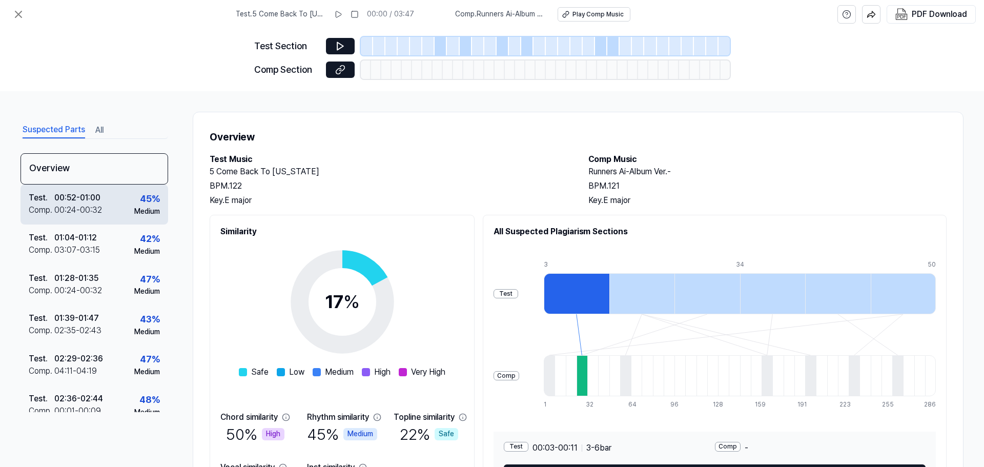
click at [94, 200] on div "00:52 - 01:00" at bounding box center [77, 198] width 46 height 12
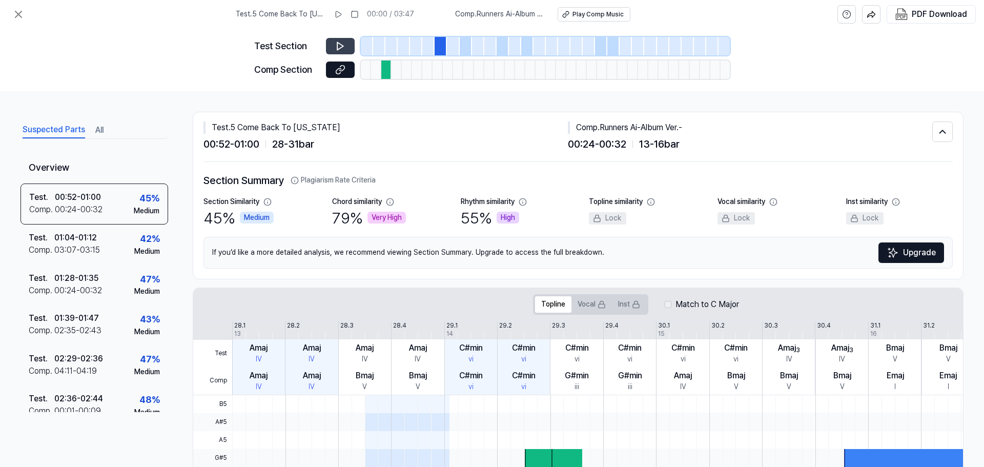
click at [338, 44] on icon at bounding box center [340, 46] width 10 height 10
click at [343, 47] on icon at bounding box center [340, 46] width 10 height 10
click at [346, 72] on button at bounding box center [340, 70] width 29 height 16
